Goal: Task Accomplishment & Management: Manage account settings

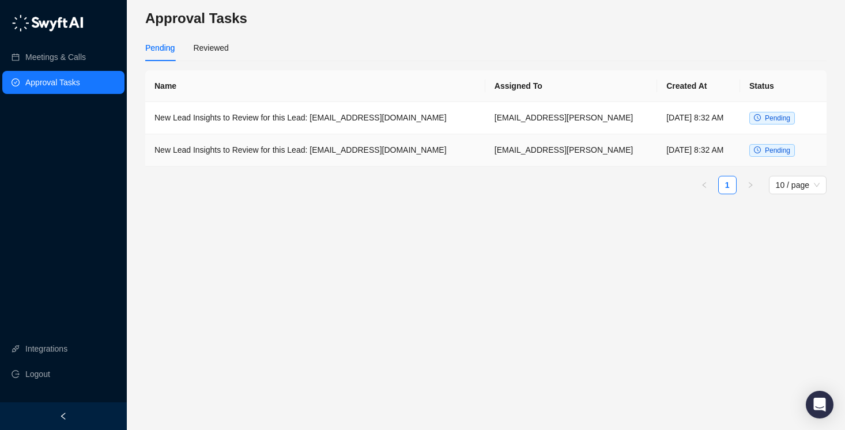
click at [423, 149] on td "New Lead Insights to Review for this Lead: [EMAIL_ADDRESS][DOMAIN_NAME]" at bounding box center [315, 150] width 340 height 32
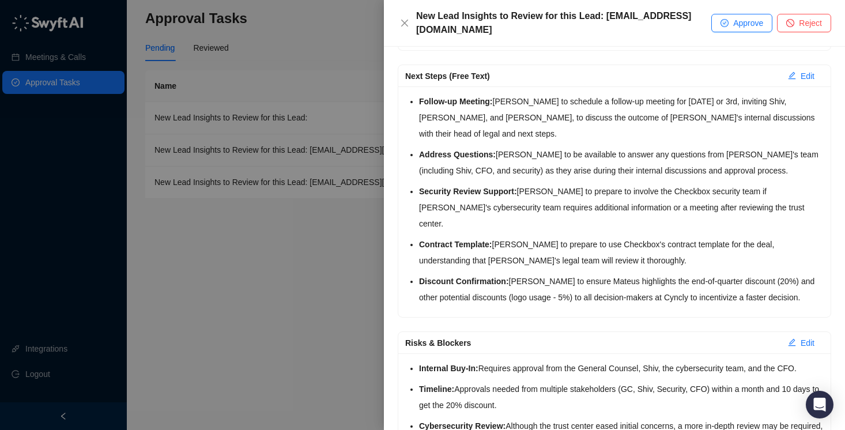
scroll to position [190, 0]
click at [731, 24] on button "Approve" at bounding box center [741, 23] width 61 height 18
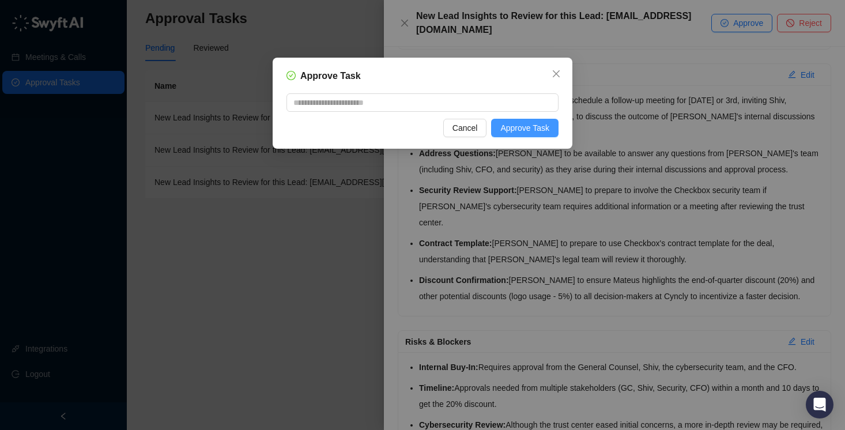
click at [540, 129] on span "Approve Task" at bounding box center [524, 128] width 49 height 13
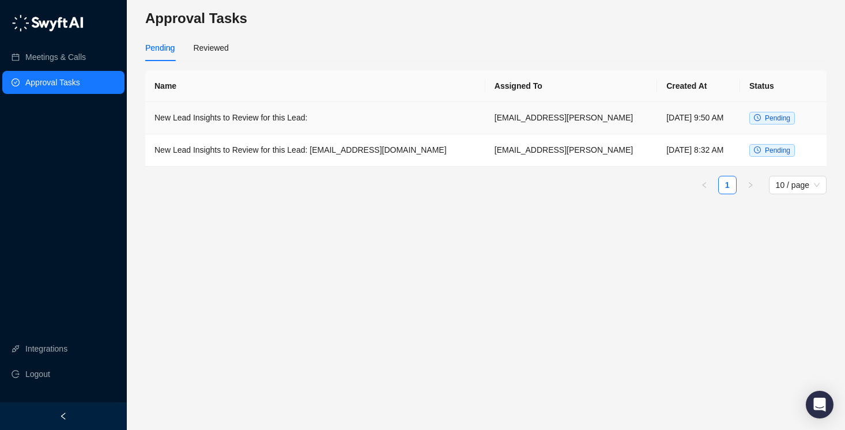
click at [393, 114] on td "New Lead Insights to Review for this Lead:" at bounding box center [315, 118] width 340 height 32
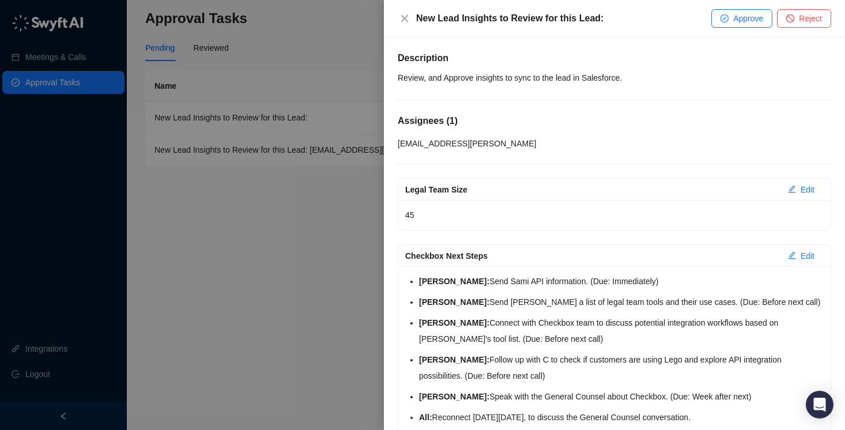
click at [719, 28] on div "New Lead Insights to Review for this Lead: Approve Reject" at bounding box center [614, 18] width 461 height 37
click at [726, 22] on button "Approve" at bounding box center [741, 18] width 61 height 18
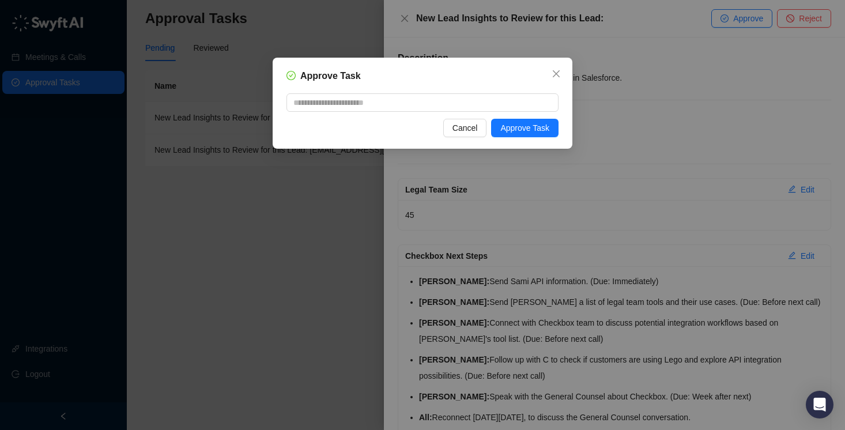
click at [519, 118] on div "Approve Task Cancel Approve Task" at bounding box center [423, 103] width 300 height 91
click at [516, 124] on span "Approve Task" at bounding box center [524, 128] width 49 height 13
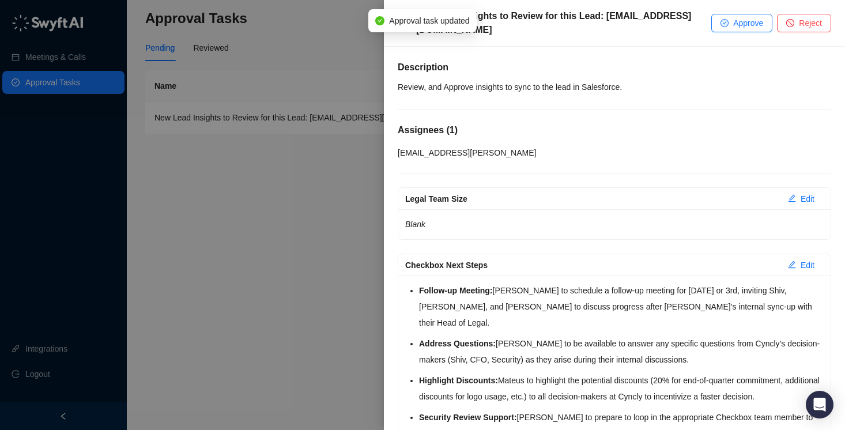
click at [334, 118] on div at bounding box center [422, 215] width 845 height 430
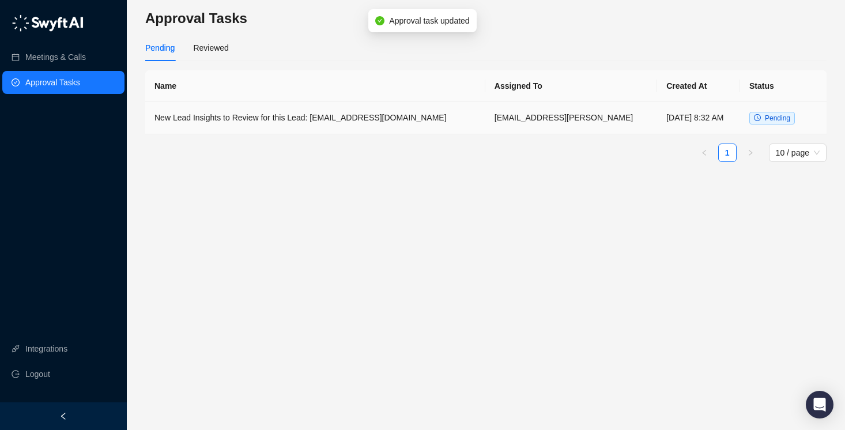
click at [389, 119] on td "New Lead Insights to Review for this Lead: [EMAIL_ADDRESS][DOMAIN_NAME]" at bounding box center [315, 118] width 340 height 32
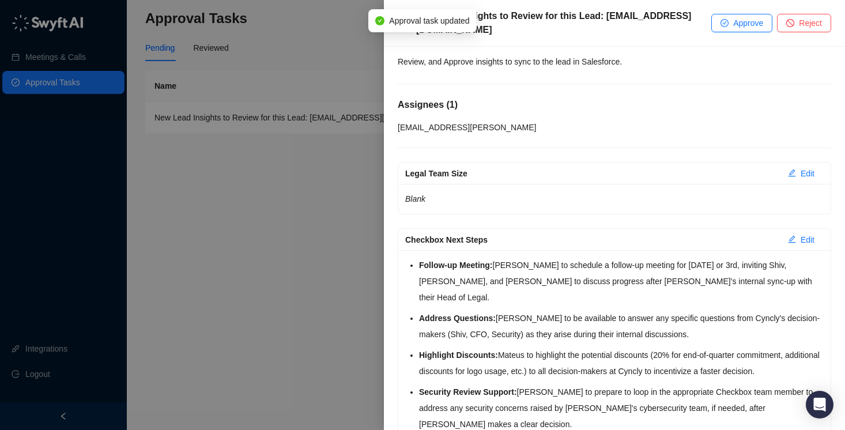
scroll to position [26, 0]
click at [729, 22] on button "Approve" at bounding box center [741, 23] width 61 height 18
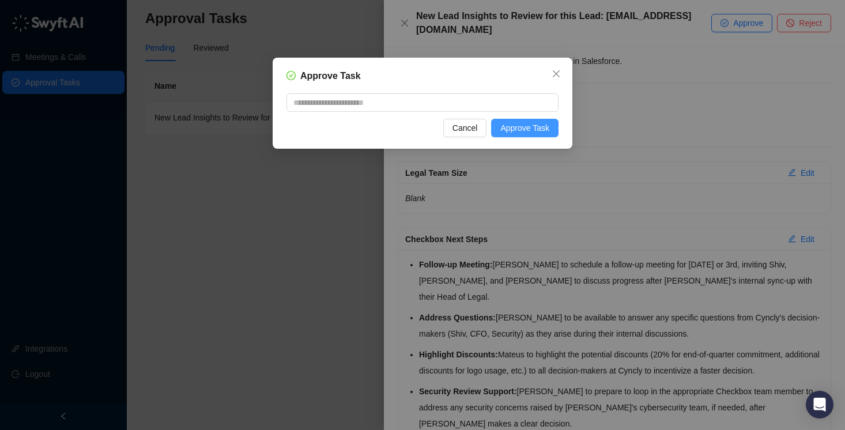
click at [510, 129] on span "Approve Task" at bounding box center [524, 128] width 49 height 13
